Goal: Information Seeking & Learning: Learn about a topic

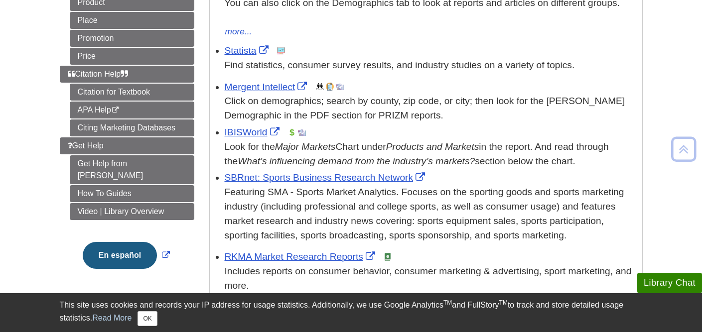
scroll to position [281, 0]
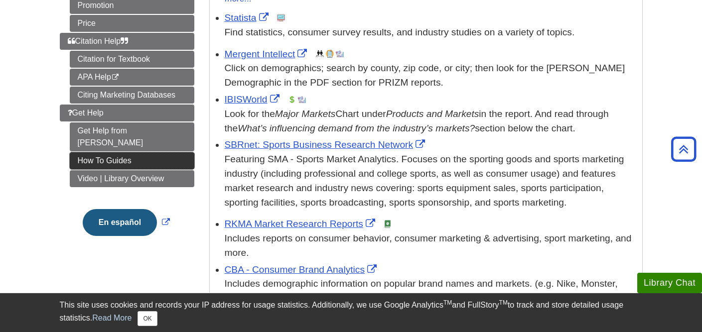
click at [121, 153] on link "How To Guides" at bounding box center [132, 161] width 125 height 17
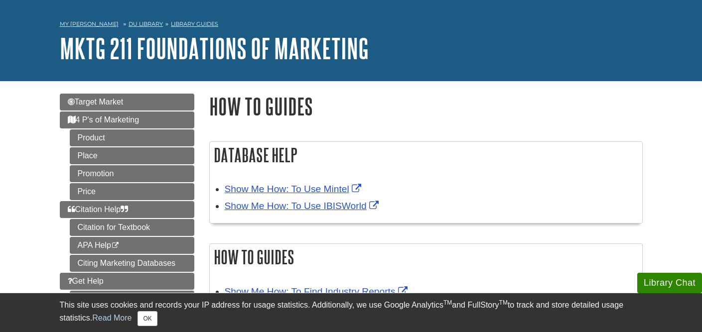
scroll to position [32, 0]
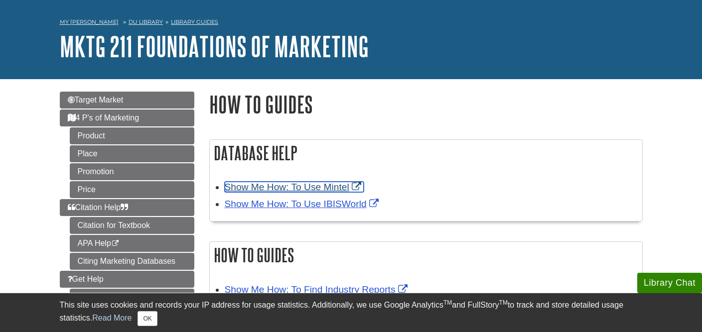
click at [325, 188] on link "Show Me How: To Use Mintel" at bounding box center [294, 187] width 139 height 10
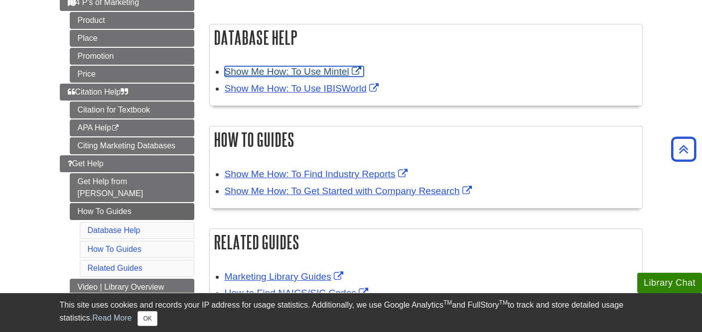
scroll to position [0, 0]
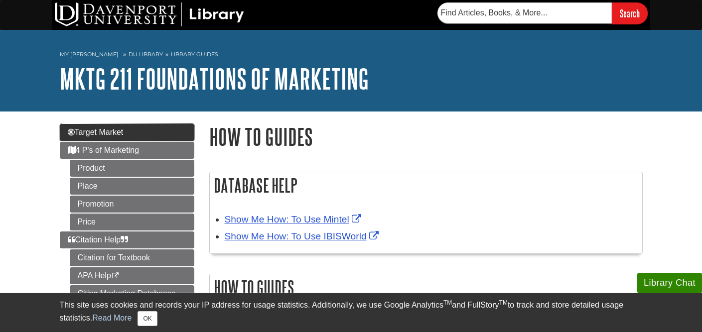
click at [126, 134] on link "Target Market" at bounding box center [127, 132] width 135 height 17
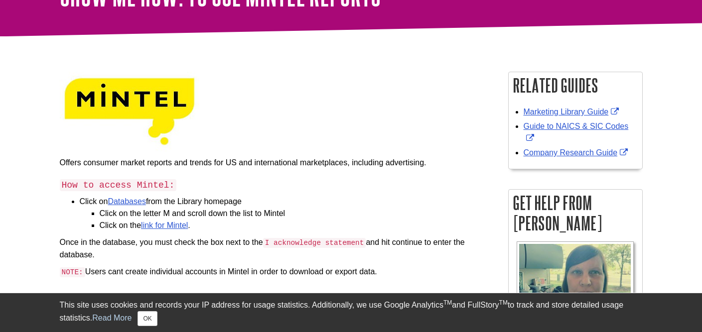
scroll to position [139, 0]
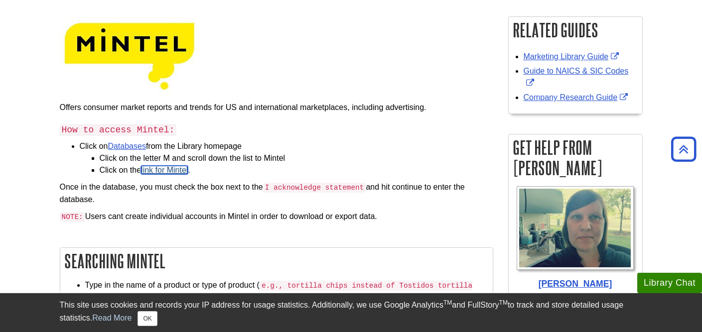
click at [168, 172] on link "link for Mintel" at bounding box center [164, 170] width 47 height 8
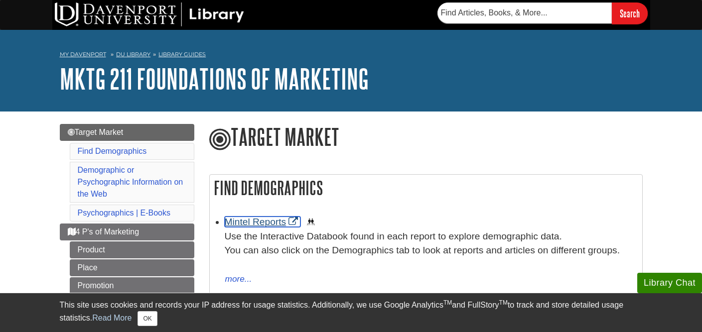
click at [258, 220] on link "Mintel Reports" at bounding box center [263, 222] width 76 height 10
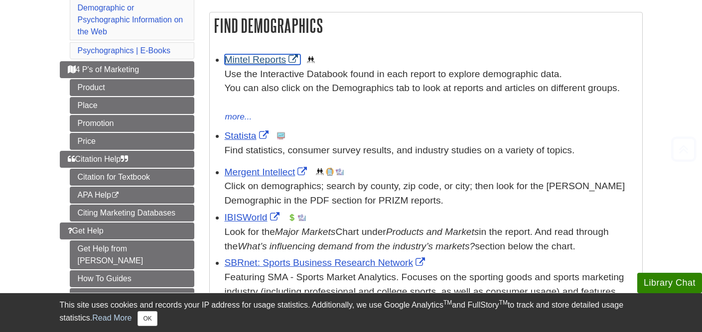
scroll to position [193, 0]
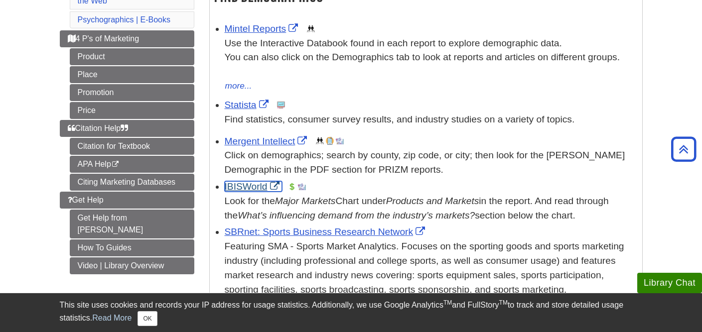
click at [256, 186] on link "IBISWorld" at bounding box center [253, 186] width 57 height 10
